Goal: Ask a question

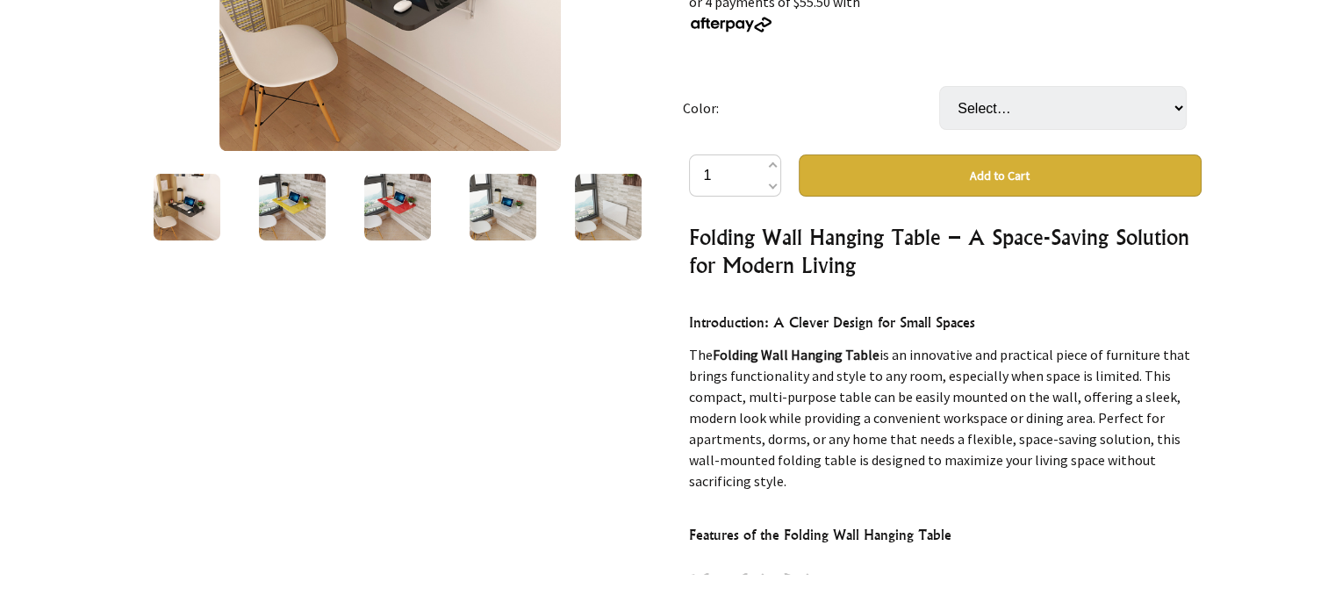
scroll to position [263, 0]
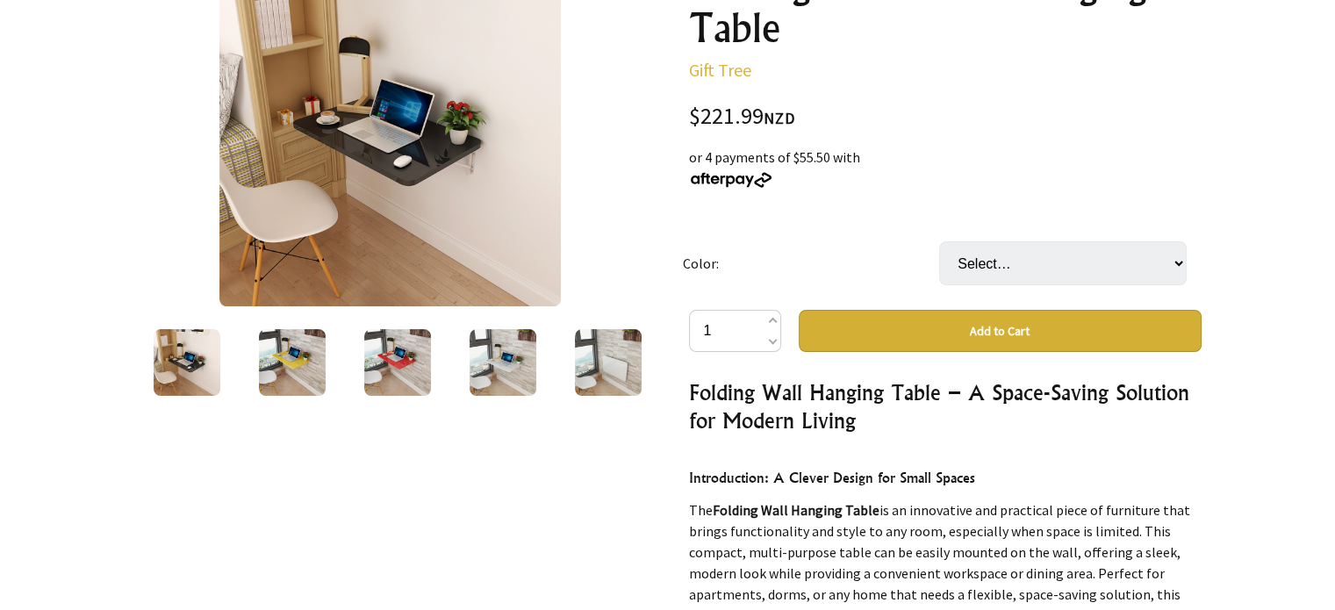
click at [172, 364] on img at bounding box center [187, 362] width 67 height 67
click at [270, 352] on img at bounding box center [292, 362] width 67 height 67
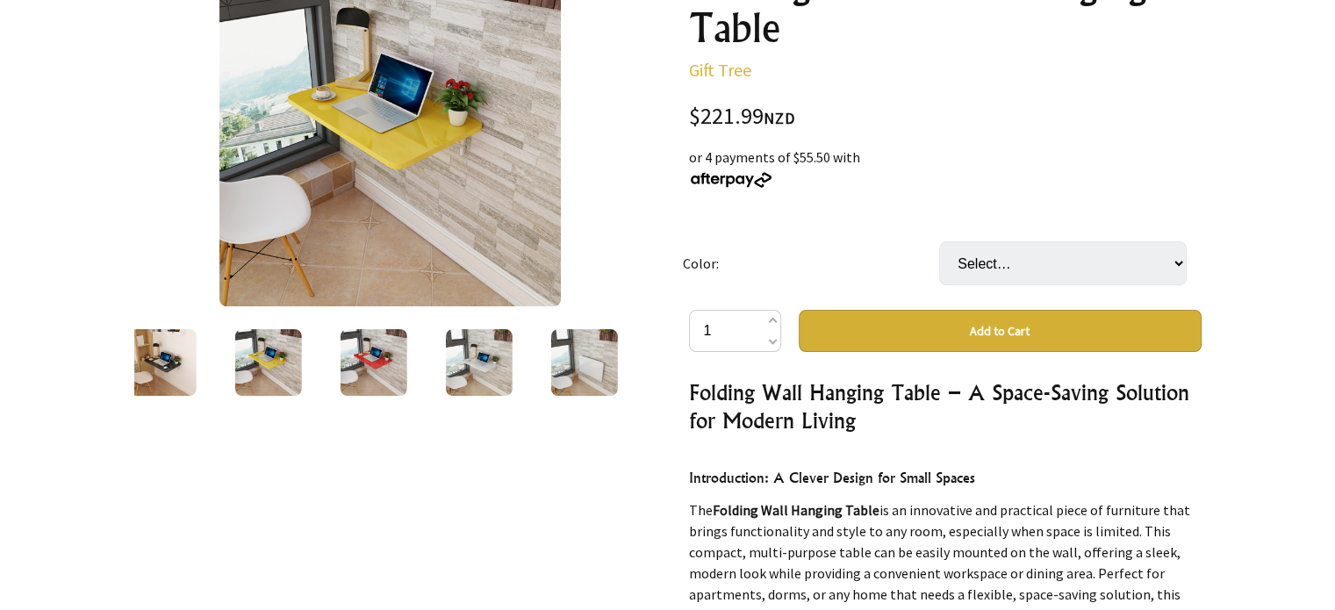
click at [318, 348] on div at bounding box center [267, 363] width 105 height 74
click at [388, 352] on img at bounding box center [373, 362] width 67 height 67
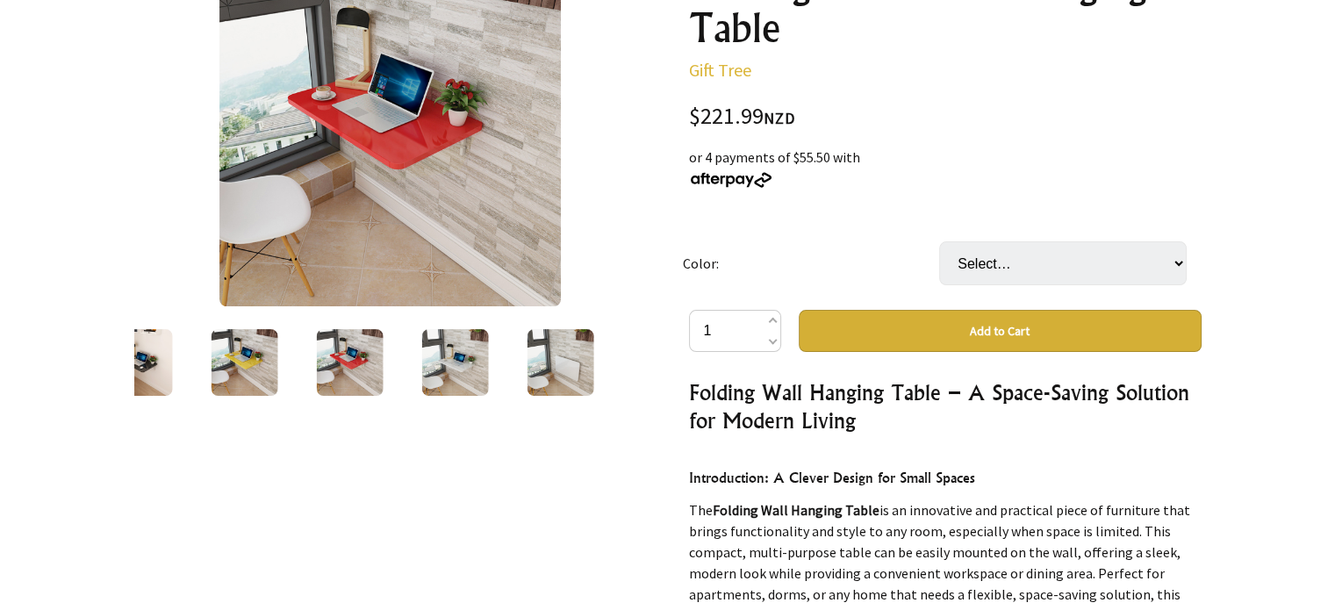
click at [456, 361] on img at bounding box center [454, 362] width 67 height 67
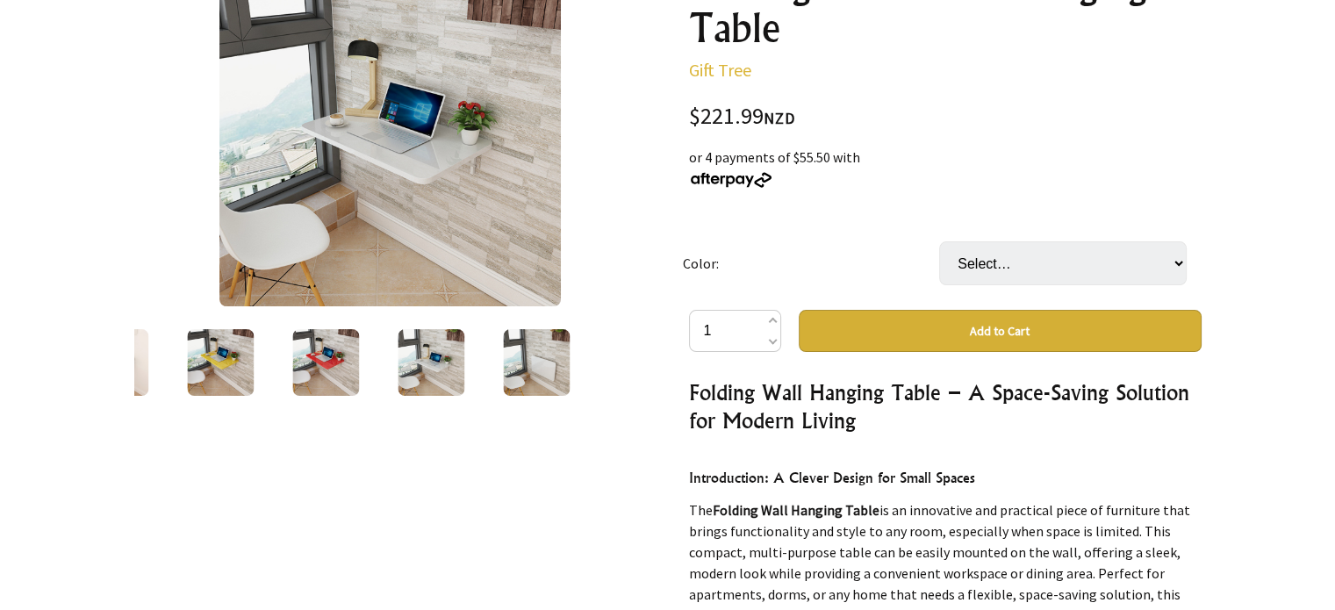
click at [560, 340] on img at bounding box center [536, 362] width 67 height 67
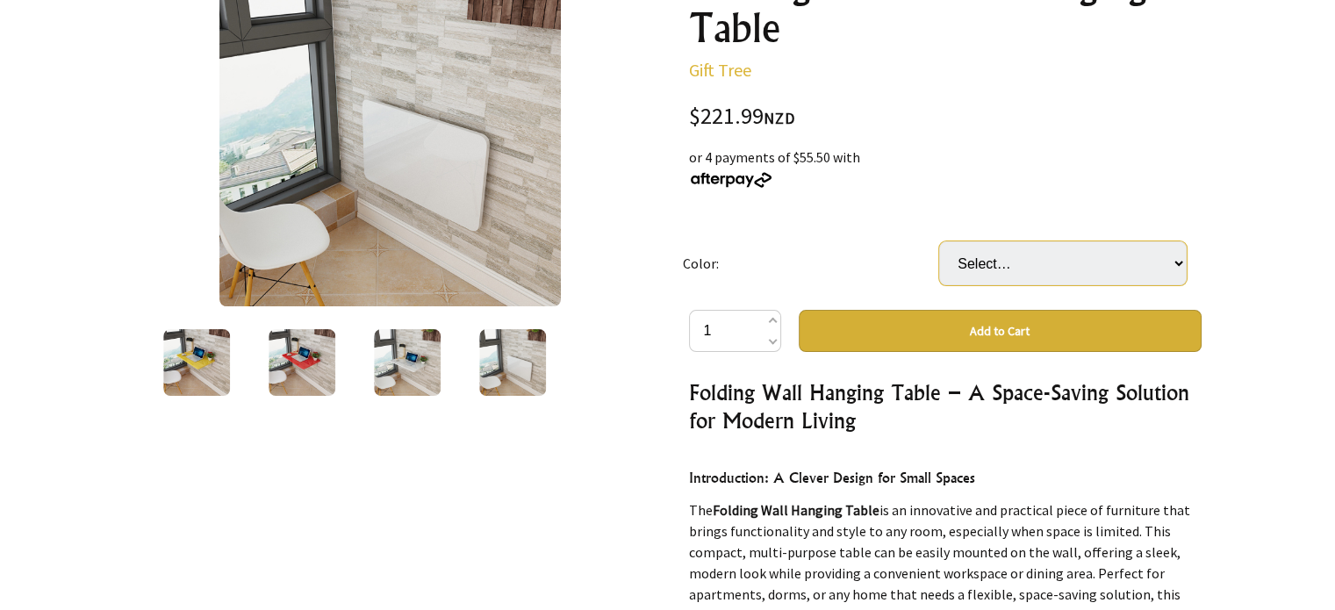
click at [1010, 248] on select "Select… Black Yellow Red White" at bounding box center [1063, 263] width 248 height 44
select select "White"
click at [939, 241] on select "Select… Black Yellow Red White" at bounding box center [1063, 263] width 248 height 44
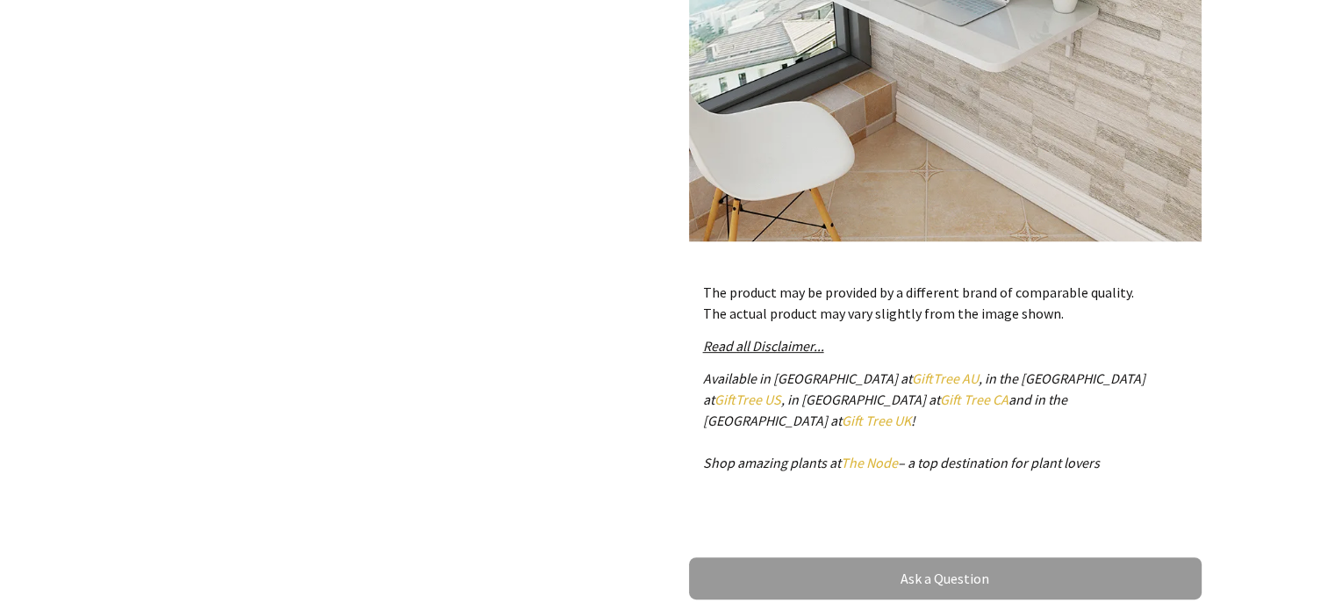
scroll to position [878, 0]
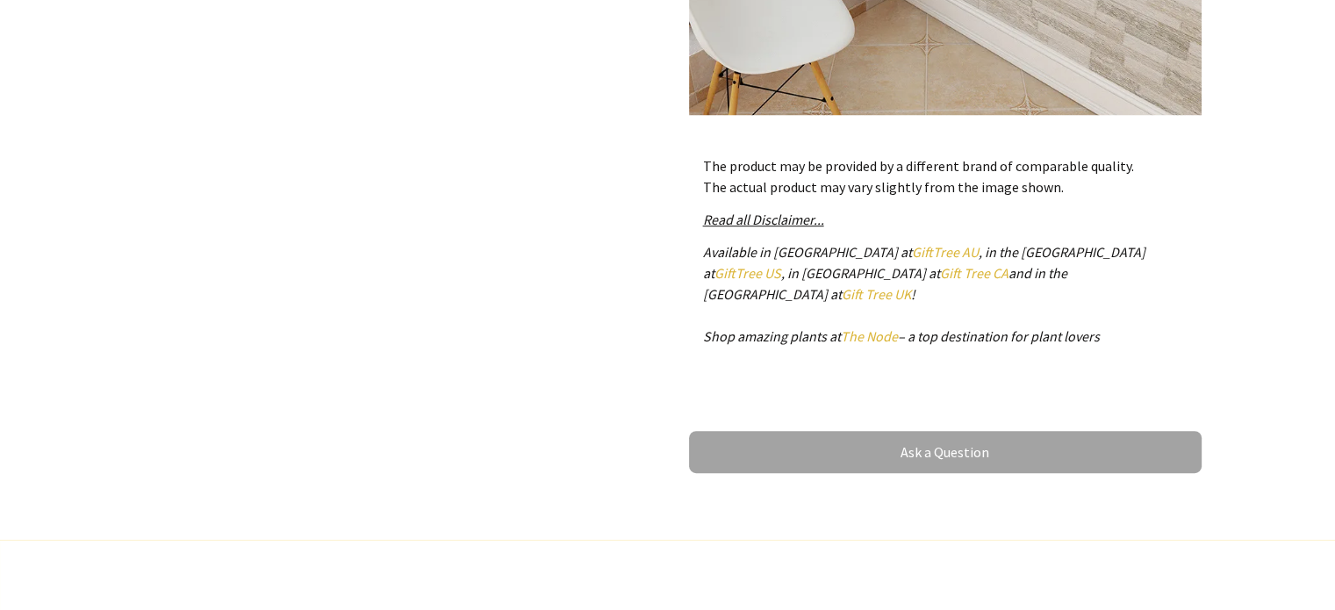
click at [928, 449] on link "Ask a Question" at bounding box center [945, 452] width 513 height 42
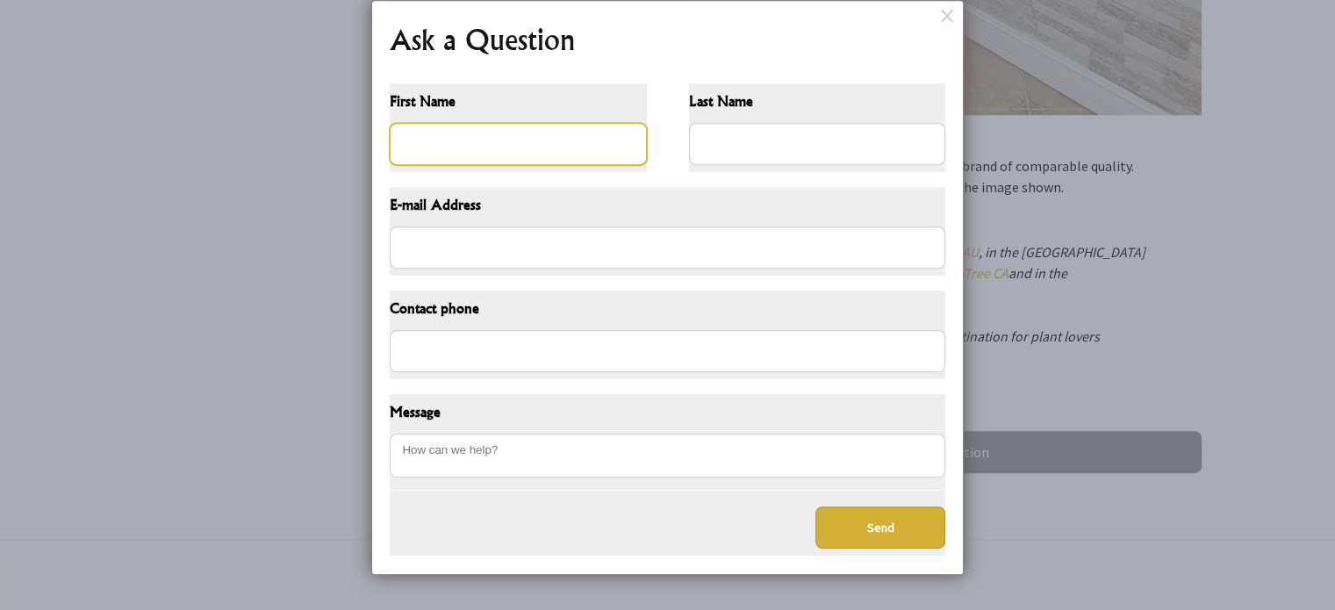
click at [489, 126] on input "First Name" at bounding box center [518, 144] width 257 height 42
type input "Leon"
type input "Allen"
type input "leona@myguy.co.nz"
type input "0275050236"
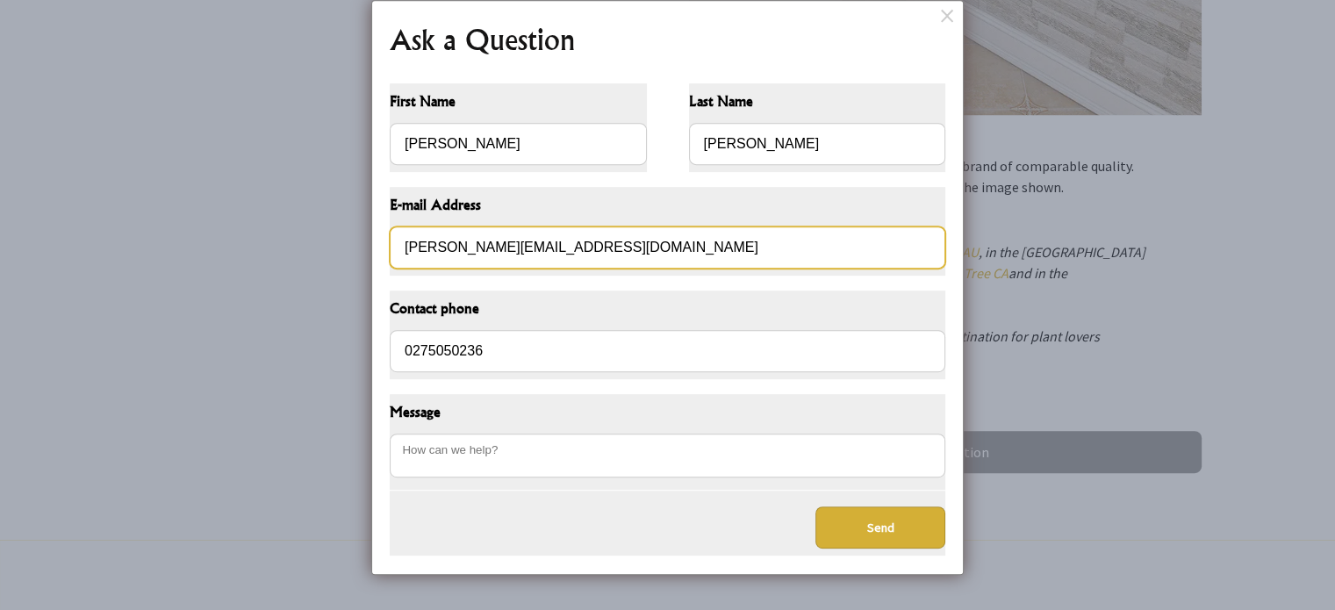
drag, startPoint x: 440, startPoint y: 243, endPoint x: 404, endPoint y: 229, distance: 38.6
click at [404, 229] on input "leona@myguy.co.nz" at bounding box center [668, 247] width 556 height 42
type input "info@myguy.co.nz"
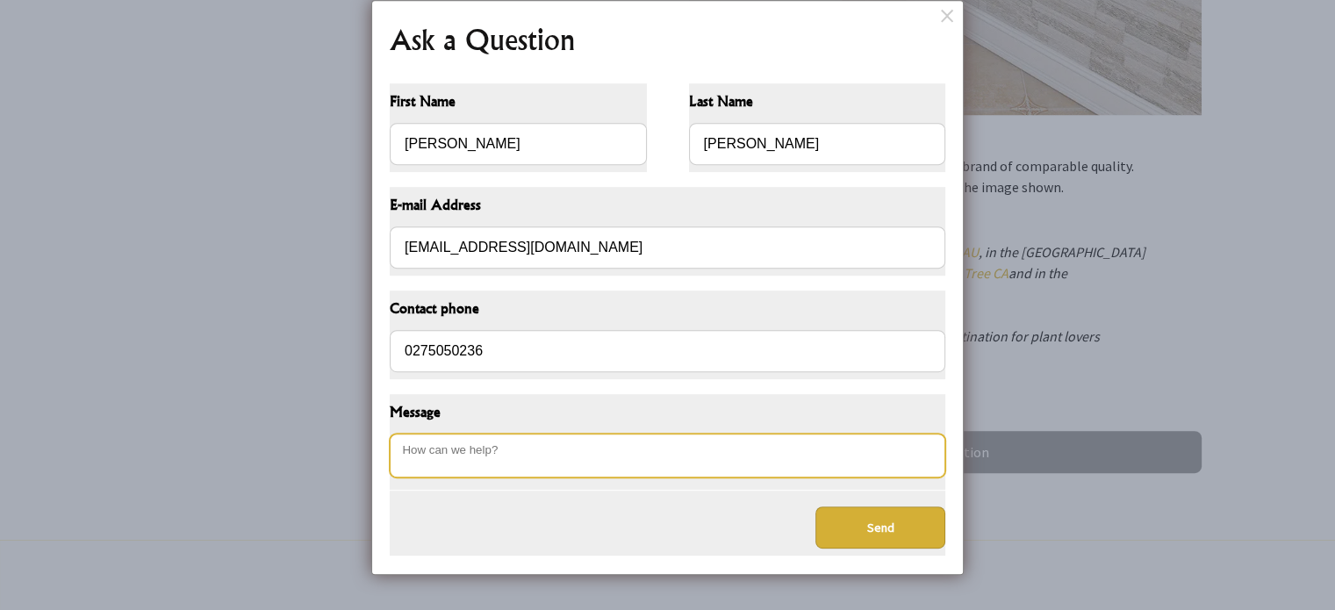
click at [442, 454] on textarea "Message" at bounding box center [668, 456] width 556 height 44
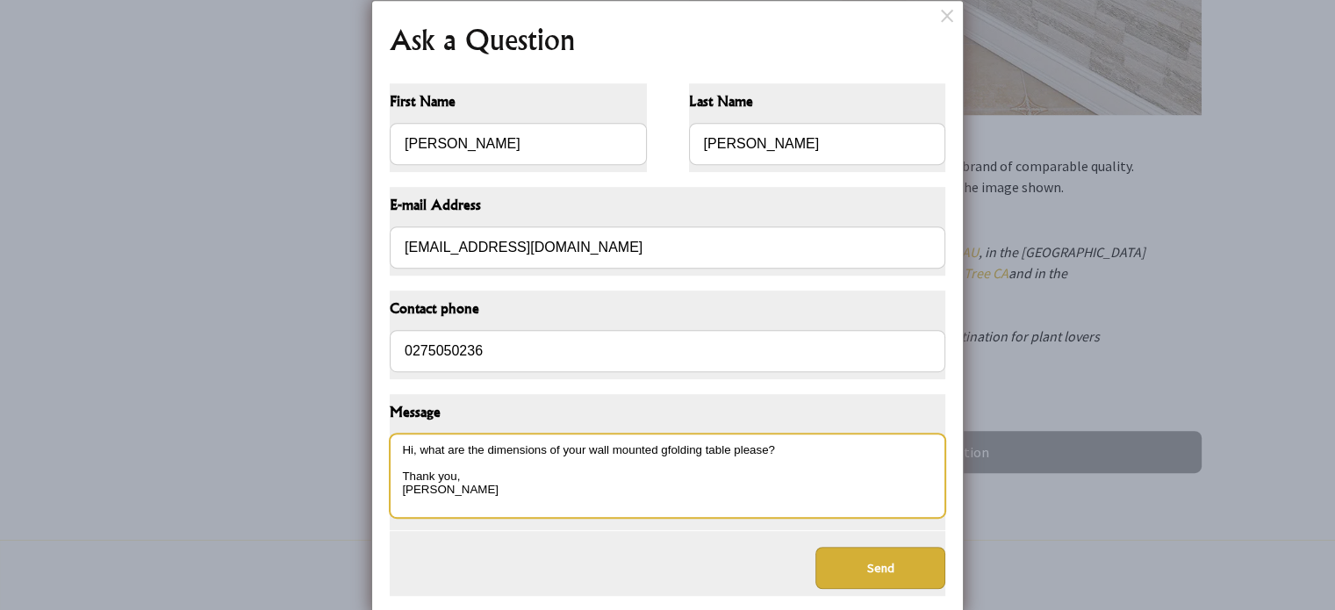
click at [668, 449] on textarea "Hi, what are the dimensions of your wall mounted gfolding table please? Thank y…" at bounding box center [668, 476] width 556 height 84
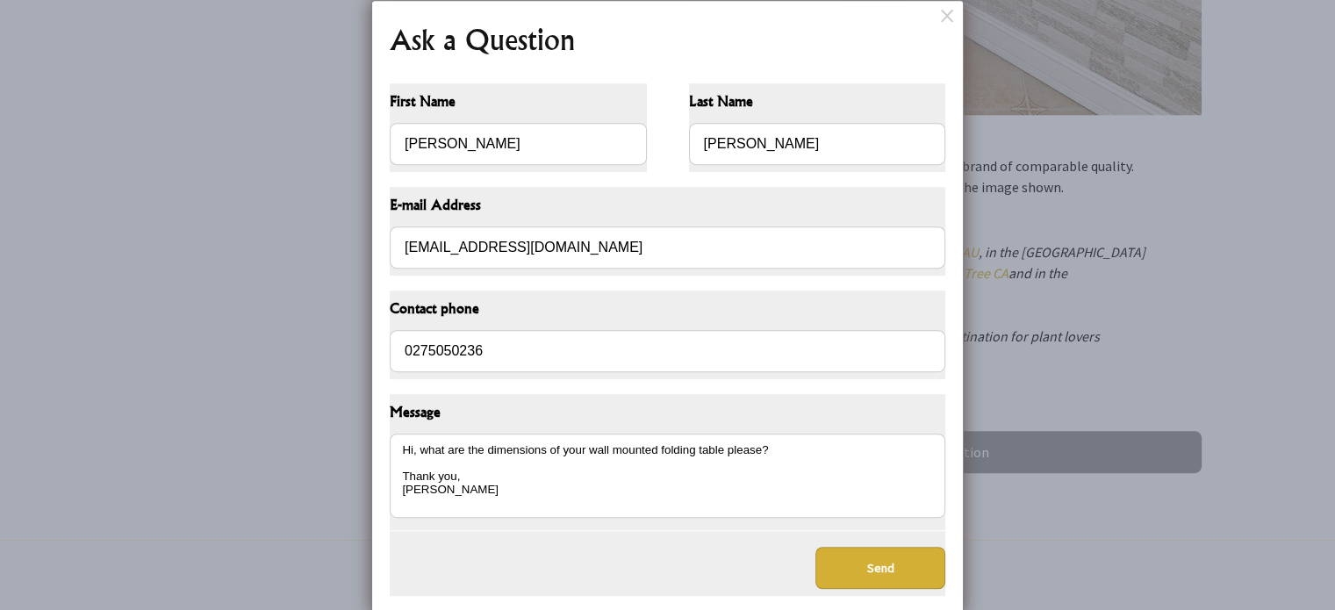
type textarea "Hi, what are the dimensions of your wall mounted folding table please? Thank yo…"
click at [894, 557] on button "Send" at bounding box center [880, 568] width 130 height 42
